Goal: Task Accomplishment & Management: Manage account settings

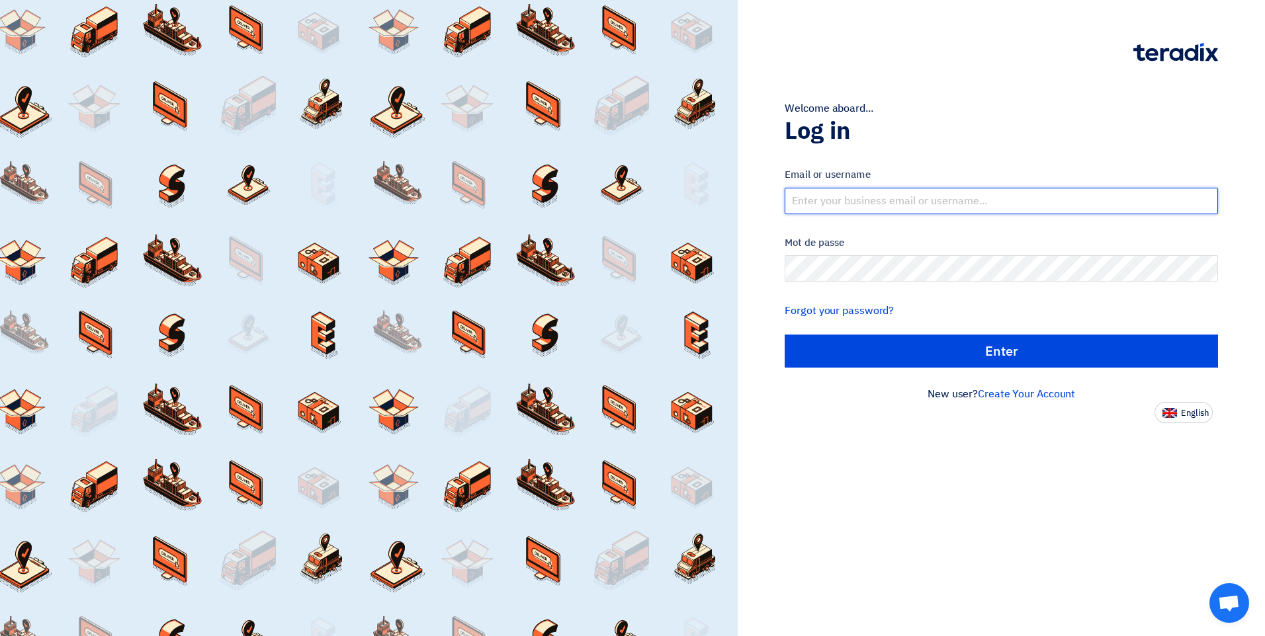
click at [896, 206] on input "text" at bounding box center [1001, 201] width 433 height 26
type input "[EMAIL_ADDRESS][DOMAIN_NAME]"
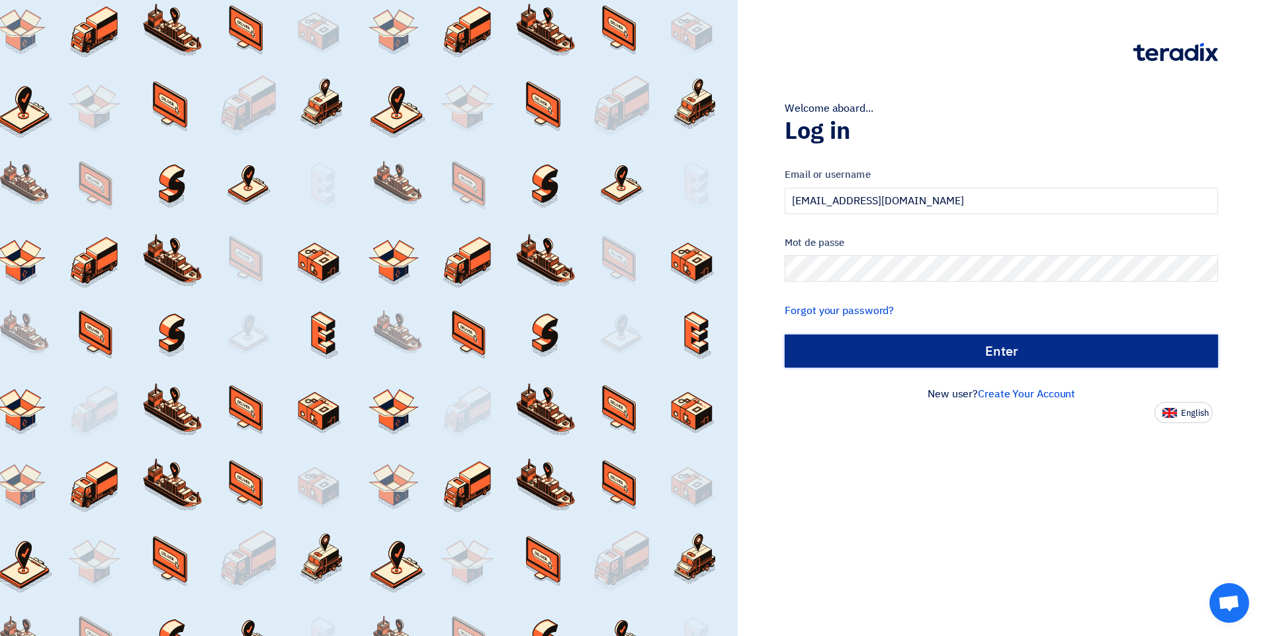
click at [892, 355] on input "الدخول" at bounding box center [1001, 351] width 433 height 33
type input "Sign in"
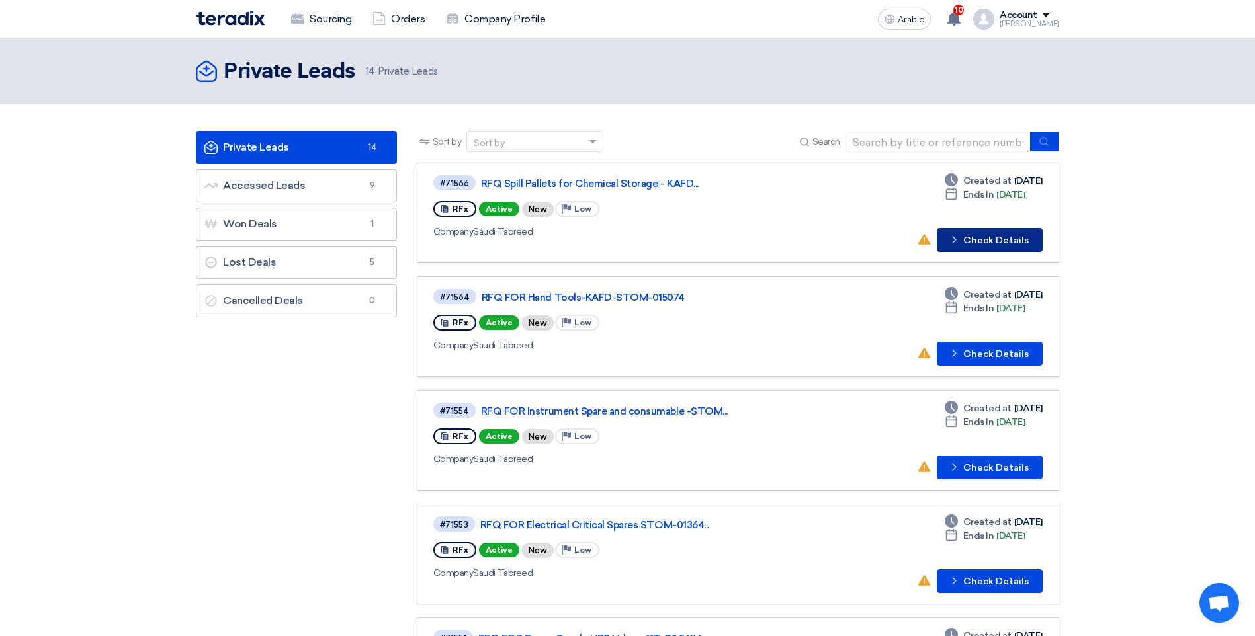
click at [977, 240] on font "Check Details" at bounding box center [995, 240] width 65 height 9
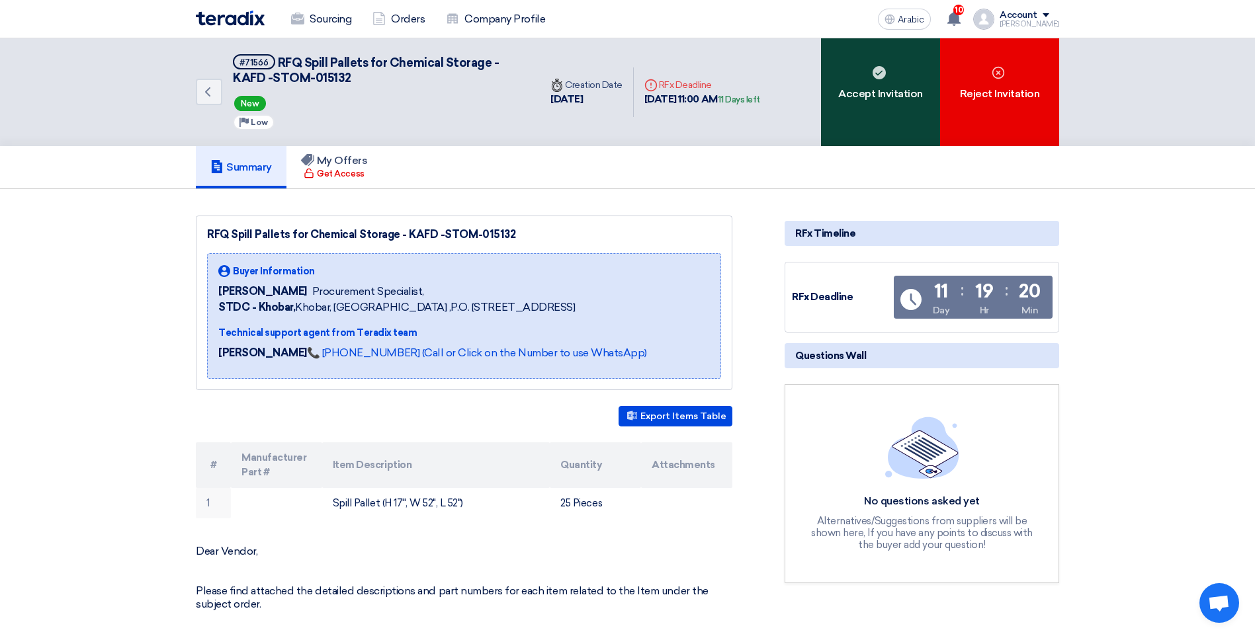
click at [883, 115] on div "Accept Invitation" at bounding box center [880, 92] width 119 height 108
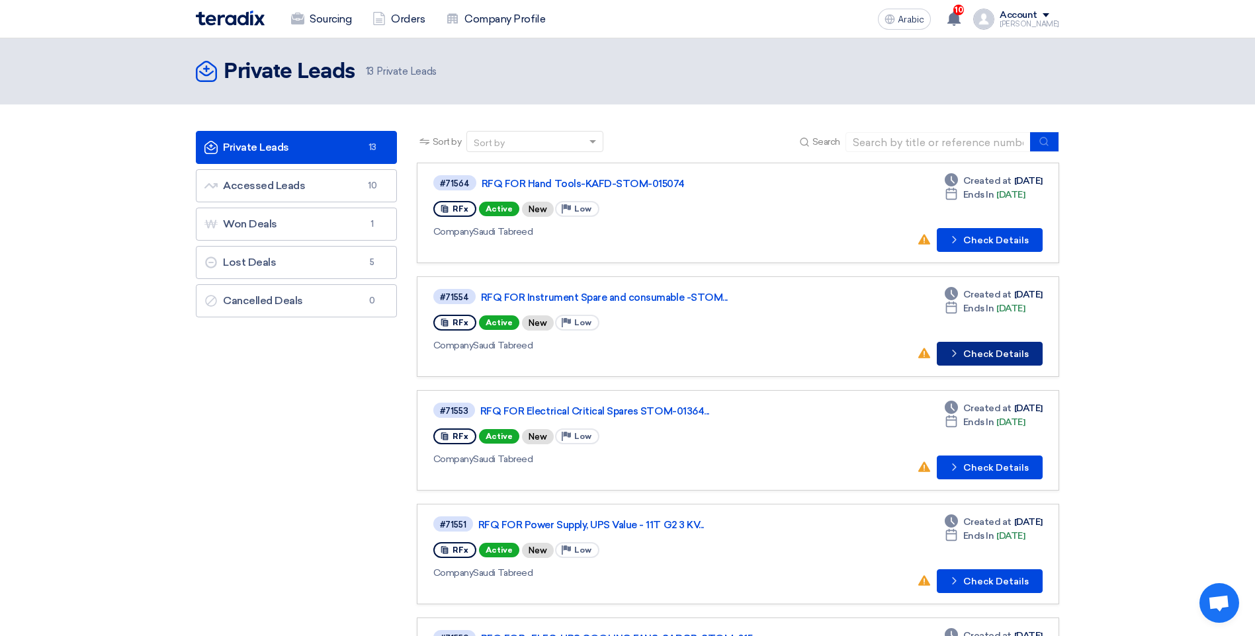
click at [980, 357] on font "Check Details" at bounding box center [995, 354] width 65 height 9
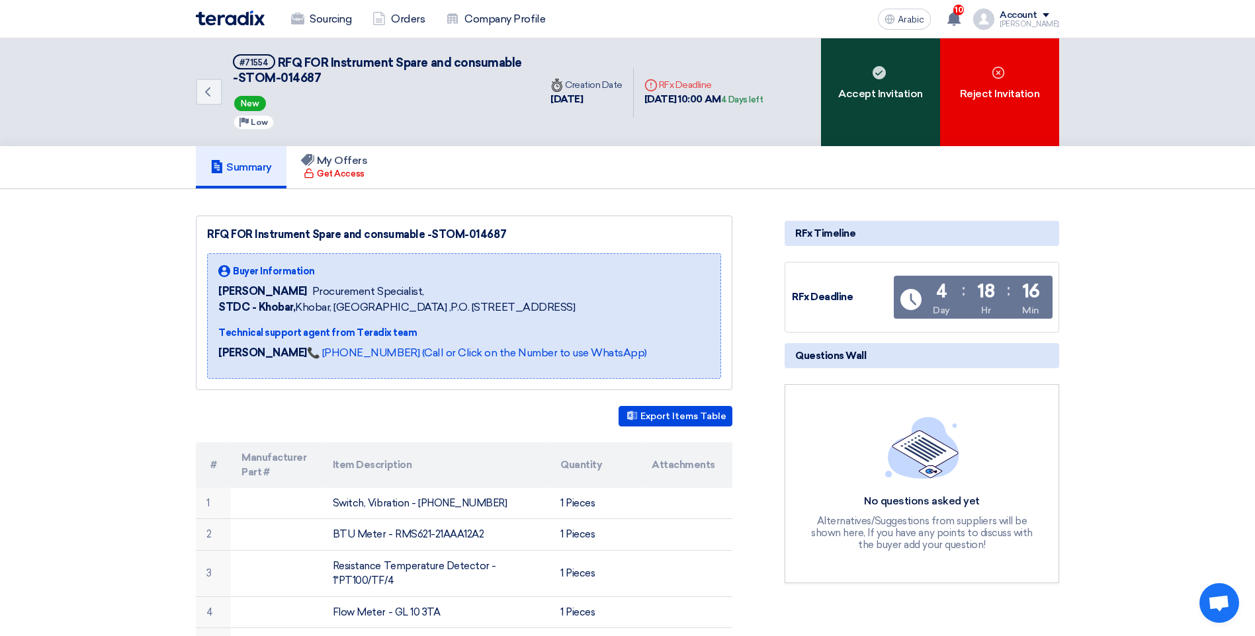
click at [873, 122] on div "Accept Invitation" at bounding box center [880, 92] width 119 height 108
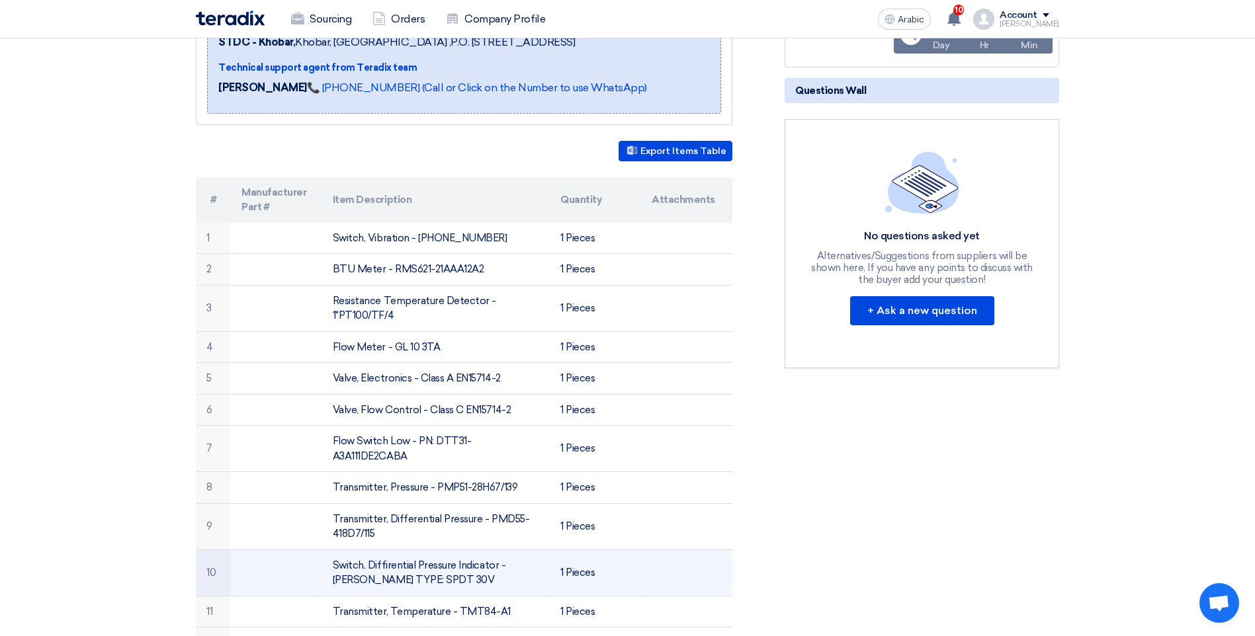
scroll to position [85, 0]
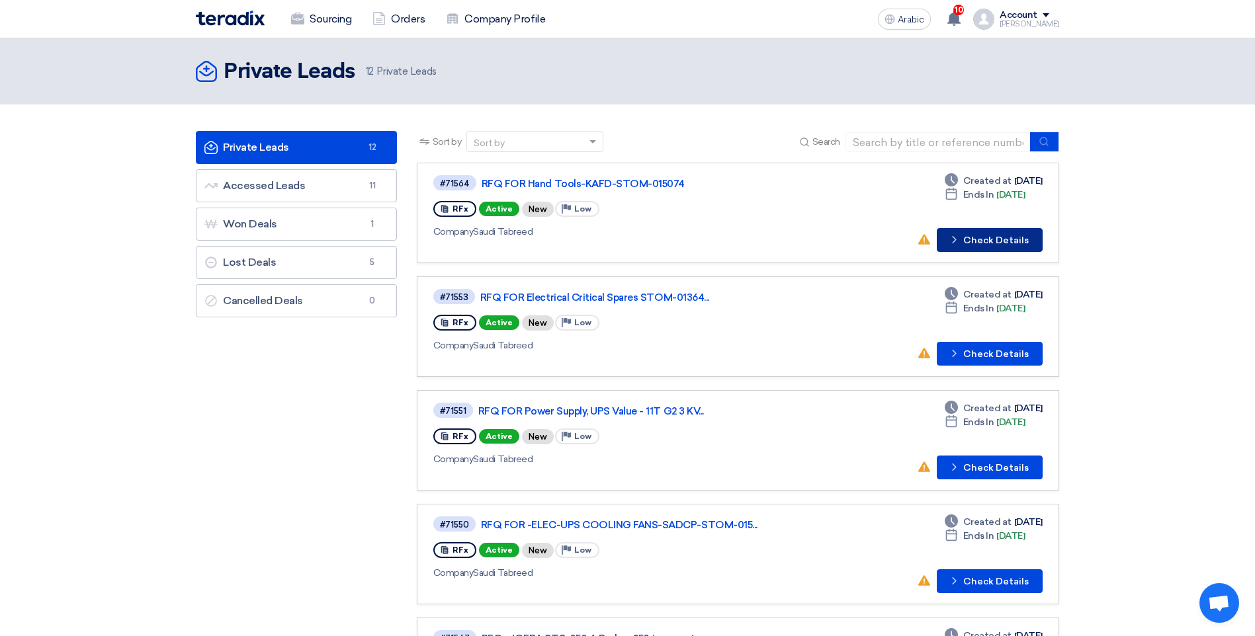
click at [1010, 230] on button "Check details Check Details" at bounding box center [990, 240] width 106 height 24
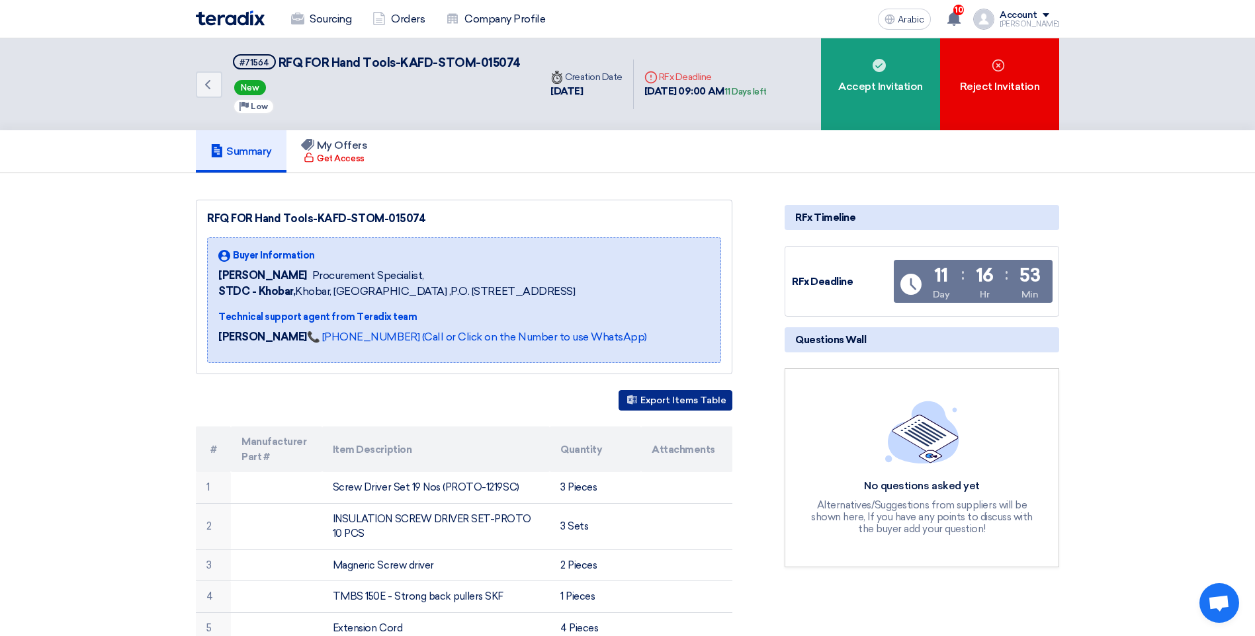
click at [662, 400] on font "Export Items Table" at bounding box center [683, 400] width 86 height 11
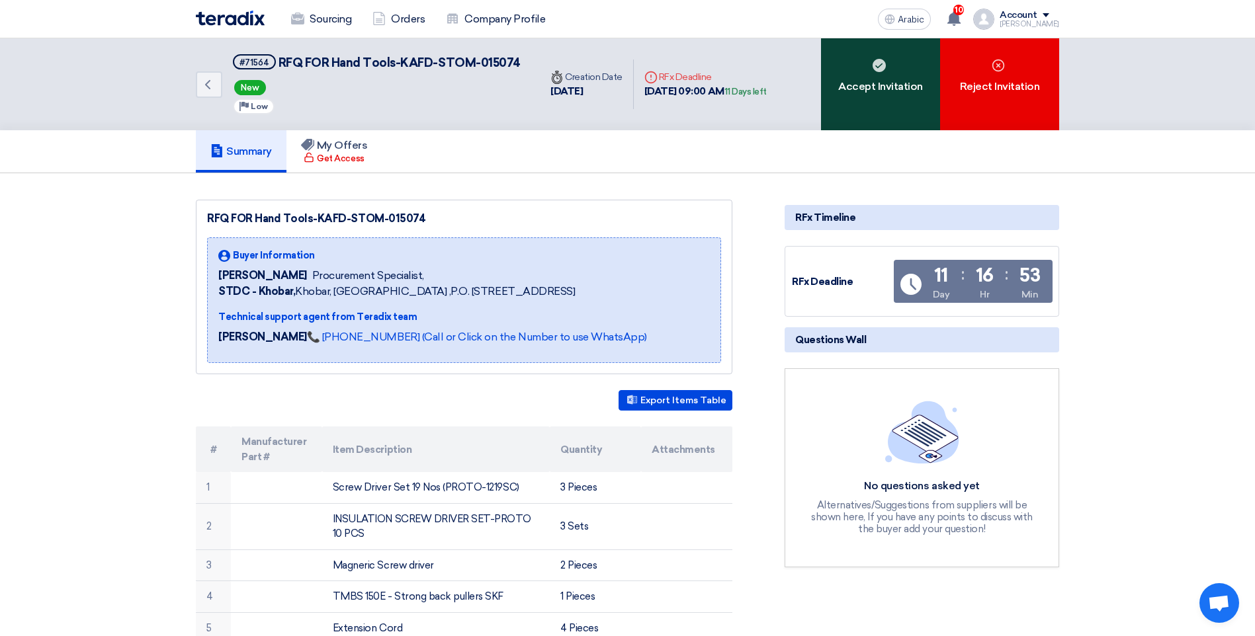
click at [875, 95] on div "Accept Invitation" at bounding box center [880, 84] width 119 height 92
